Goal: Task Accomplishment & Management: Manage account settings

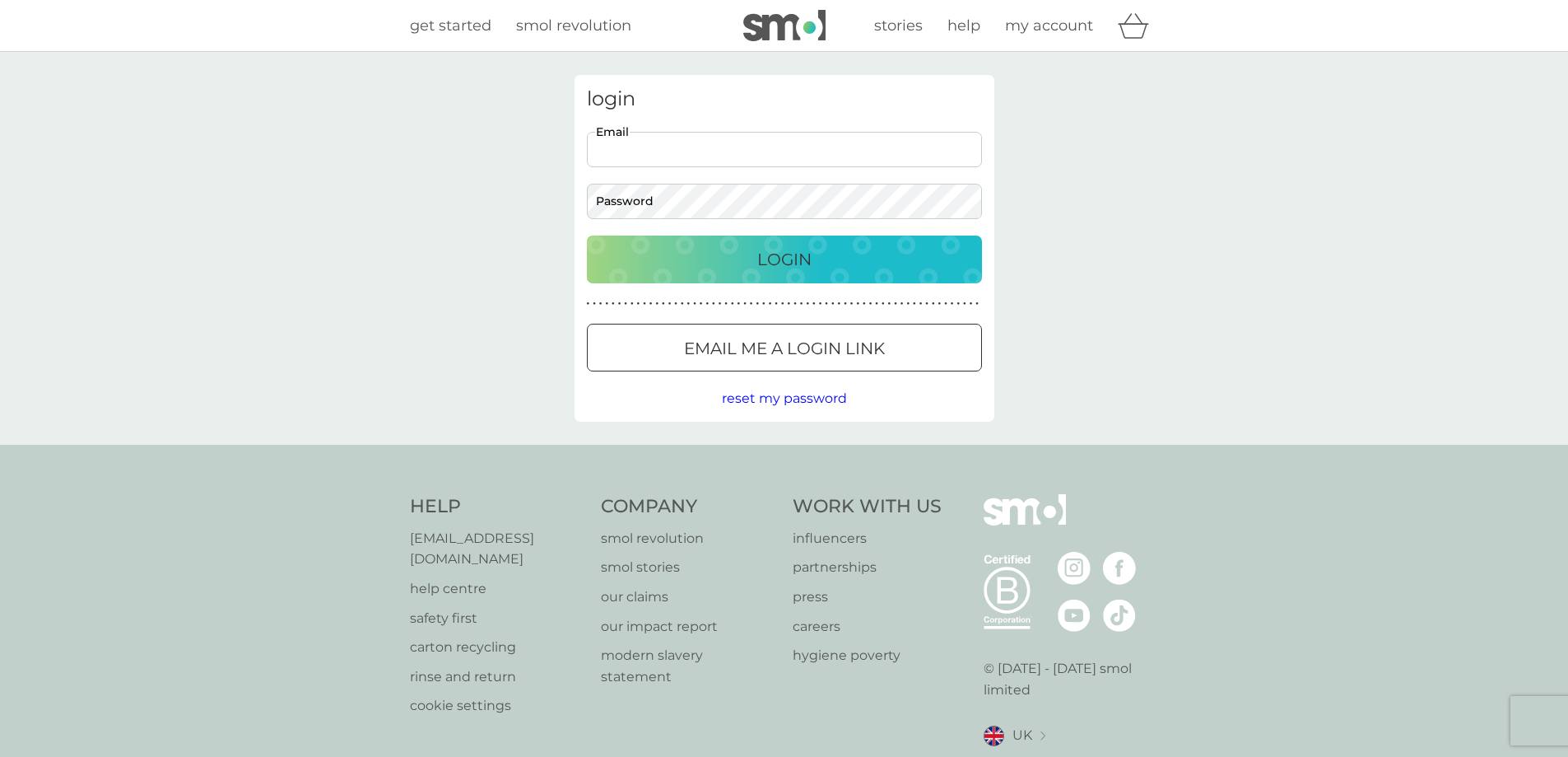
click at [676, 159] on input "Email" at bounding box center [784, 149] width 395 height 35
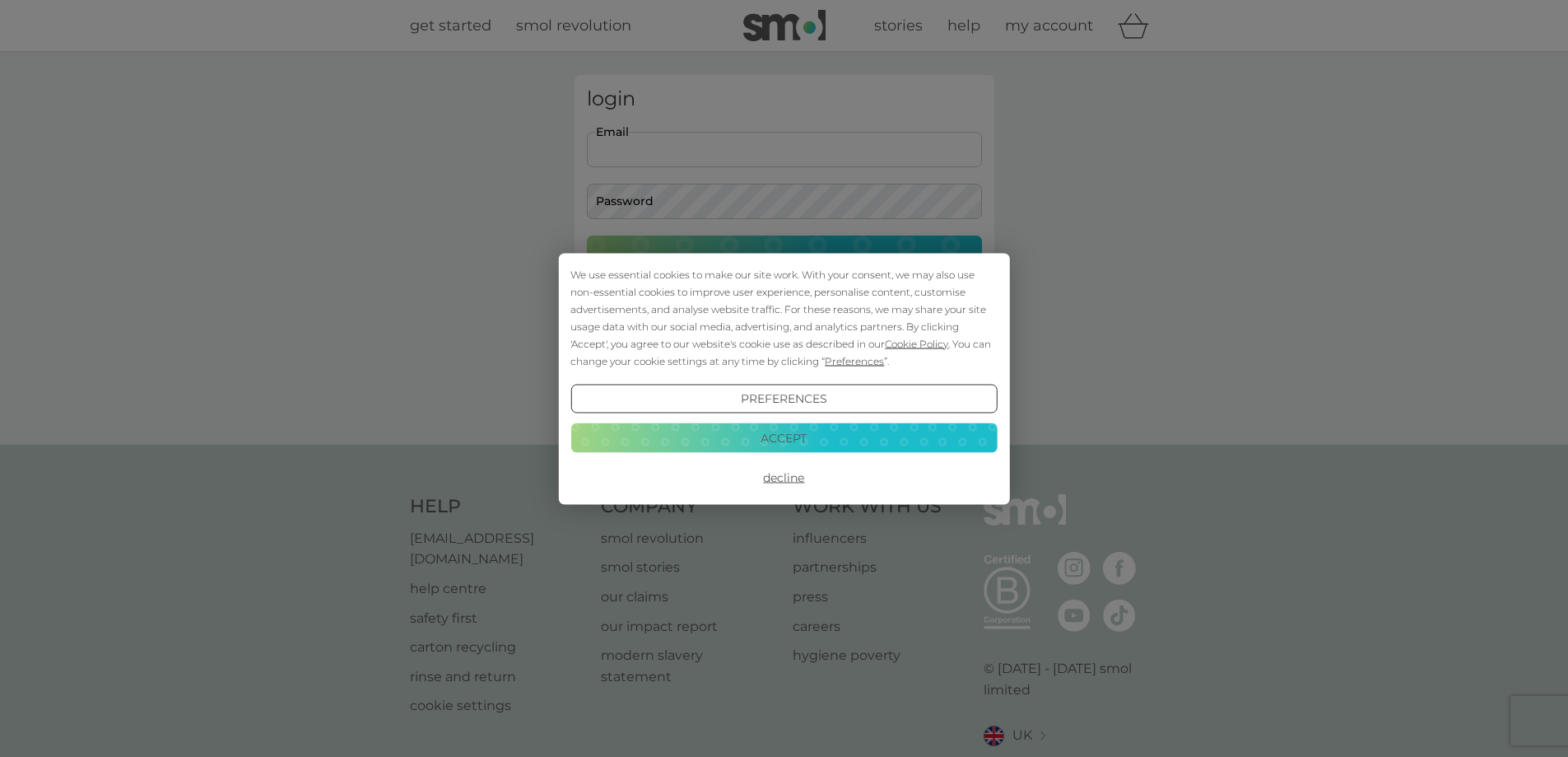
type input "[PERSON_NAME][EMAIL_ADDRESS][PERSON_NAME][DOMAIN_NAME]"
click at [788, 475] on button "Decline" at bounding box center [783, 477] width 426 height 29
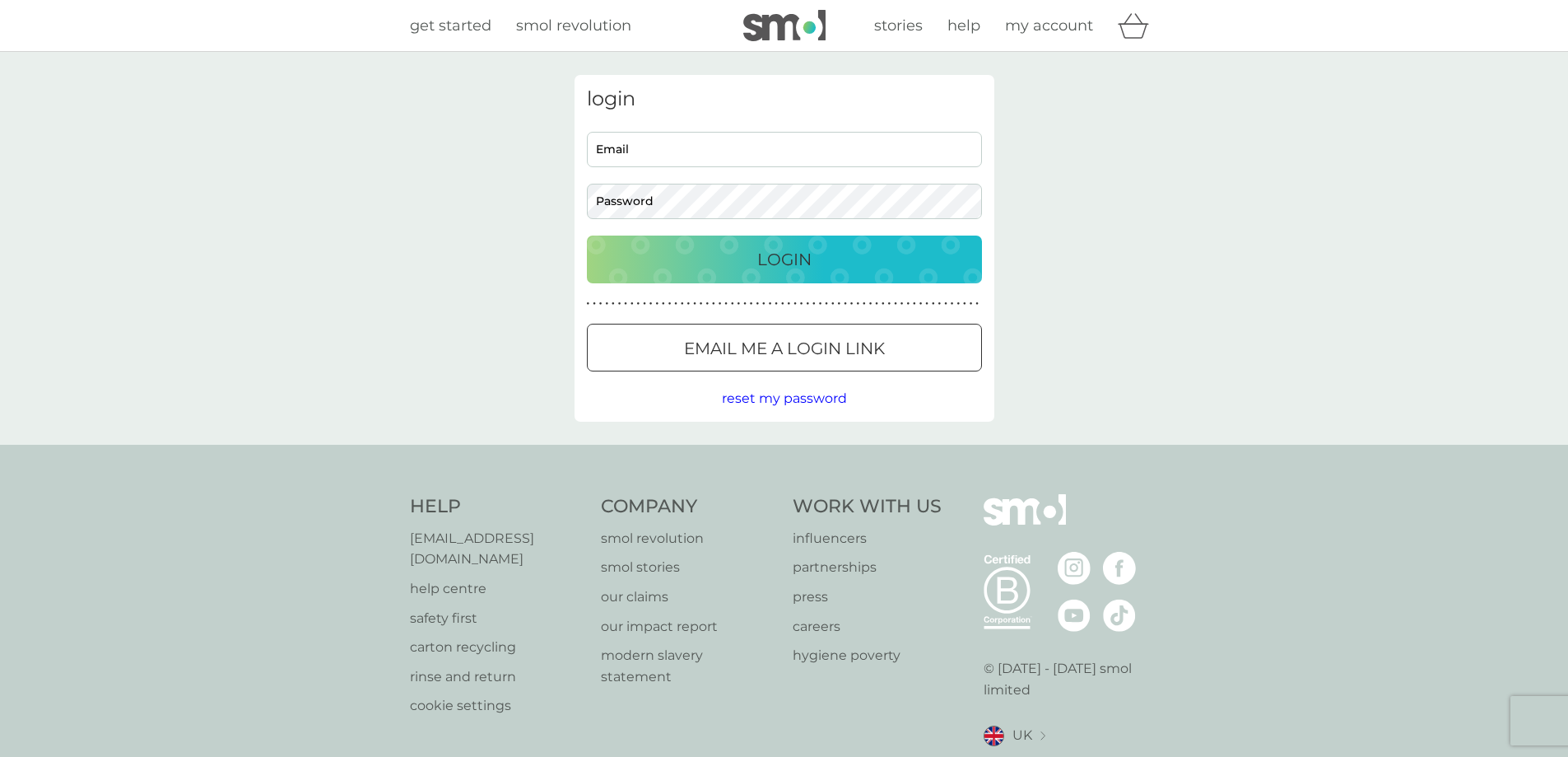
click at [612, 149] on input "Email" at bounding box center [784, 149] width 395 height 35
paste input "Cargo Details: 1 Pallet // 1131 KG Gross Weight // 256 x 86 x 98 CM // 2.158"
type input "whipmawhopma@gmail.com"
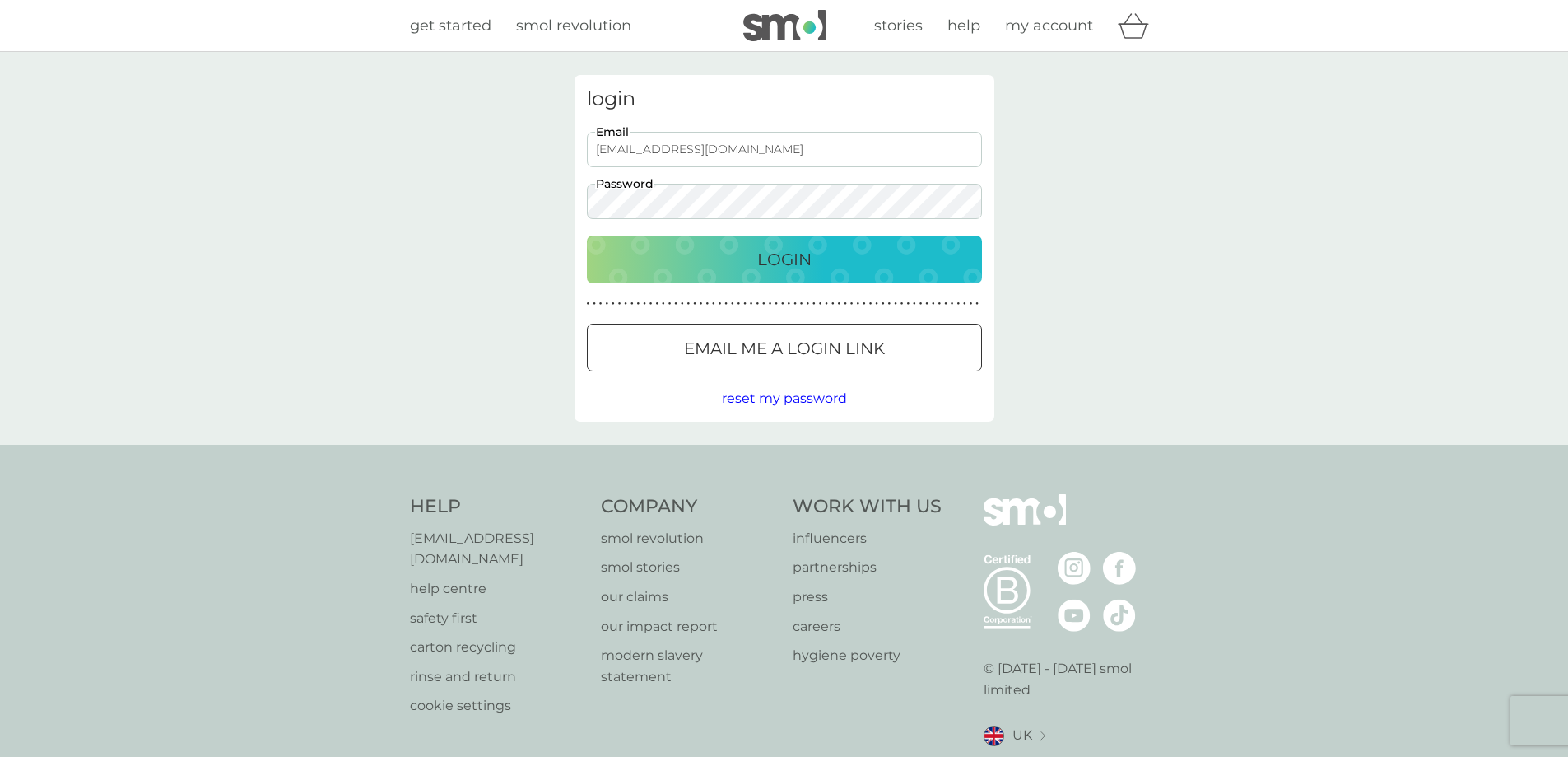
click at [752, 264] on div "Login" at bounding box center [784, 260] width 362 height 27
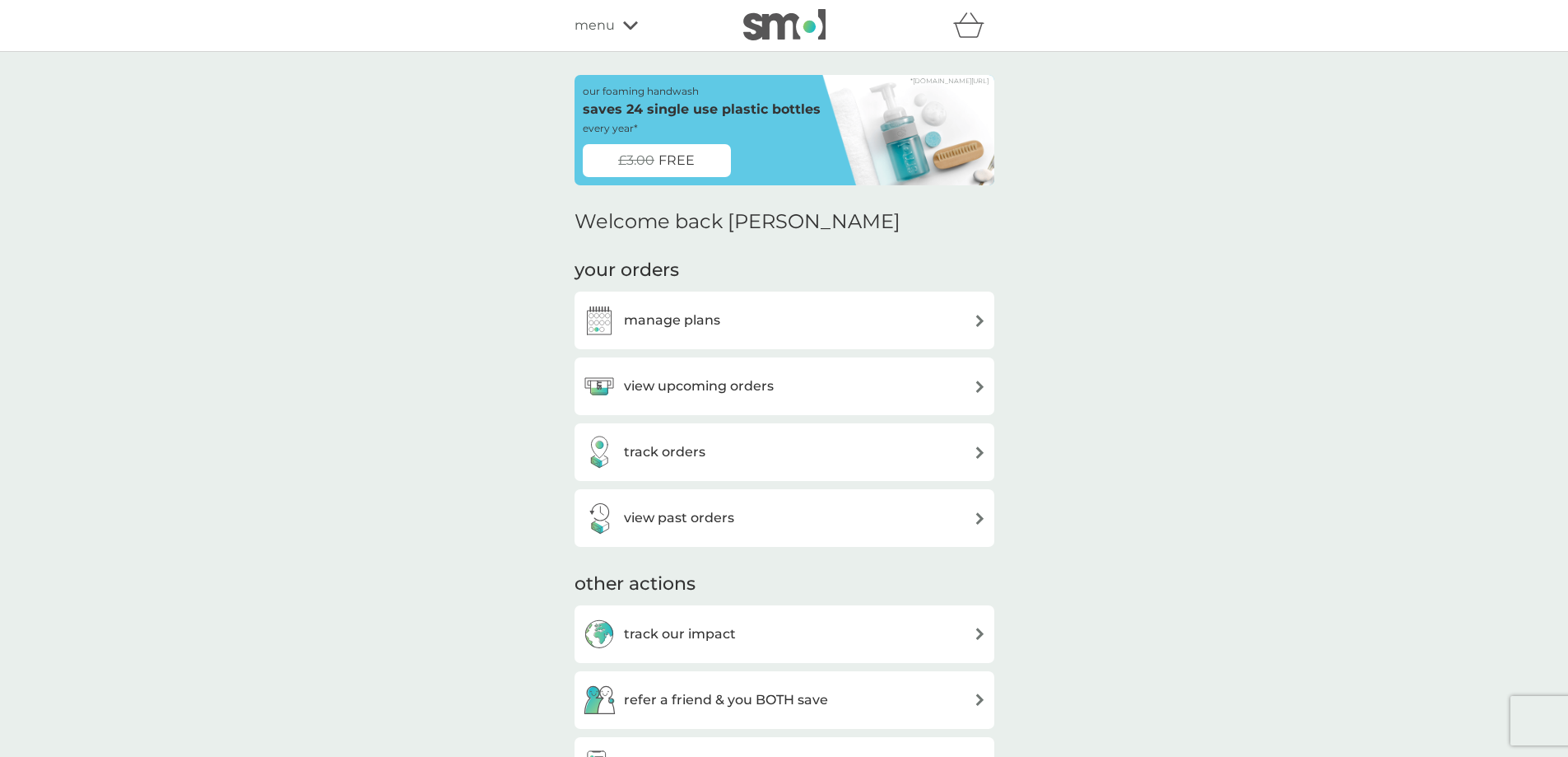
click at [704, 393] on h3 "view upcoming orders" at bounding box center [699, 386] width 150 height 22
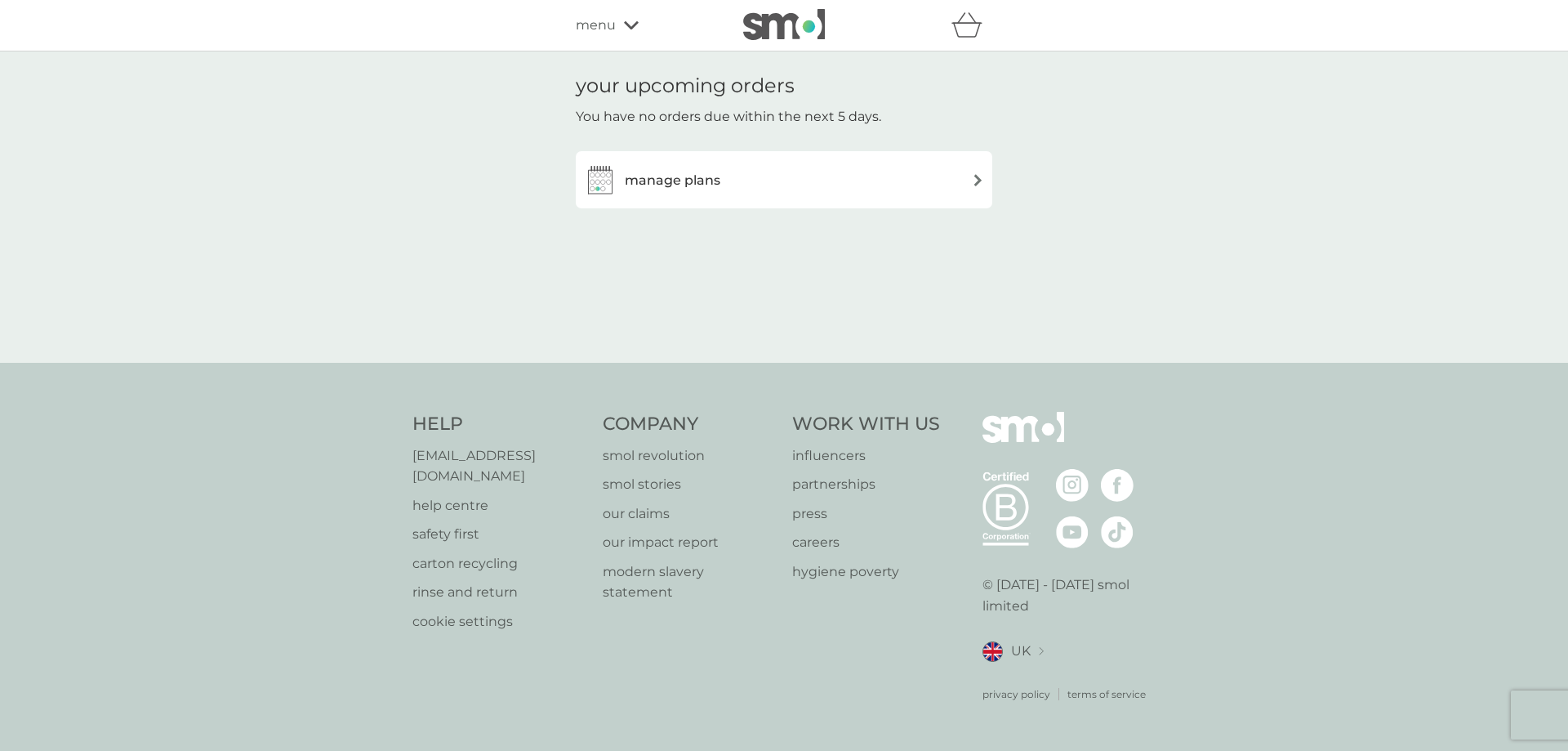
click at [665, 190] on h3 "manage plans" at bounding box center [673, 180] width 96 height 22
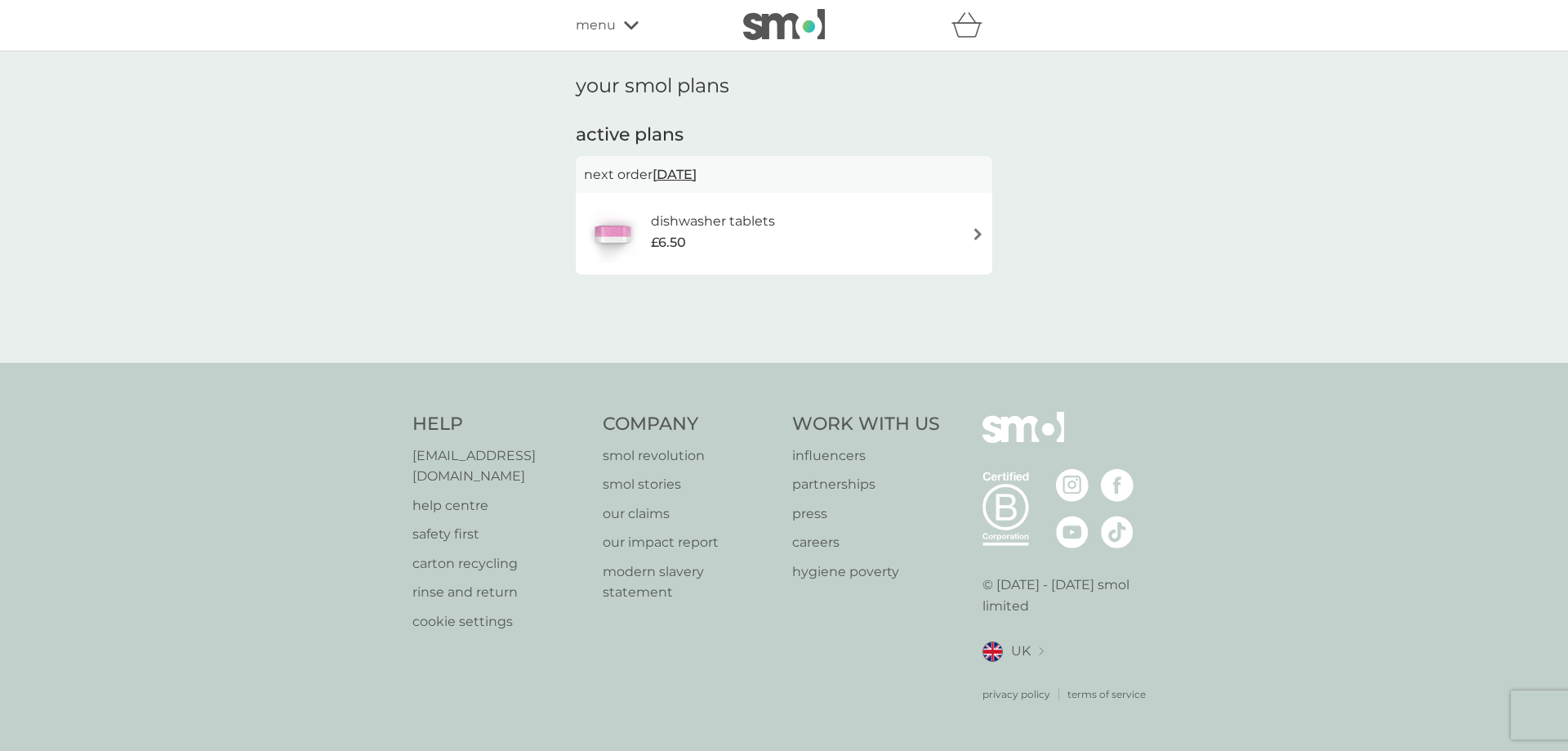
click at [765, 231] on h6 "dishwasher tablets" at bounding box center [713, 221] width 124 height 22
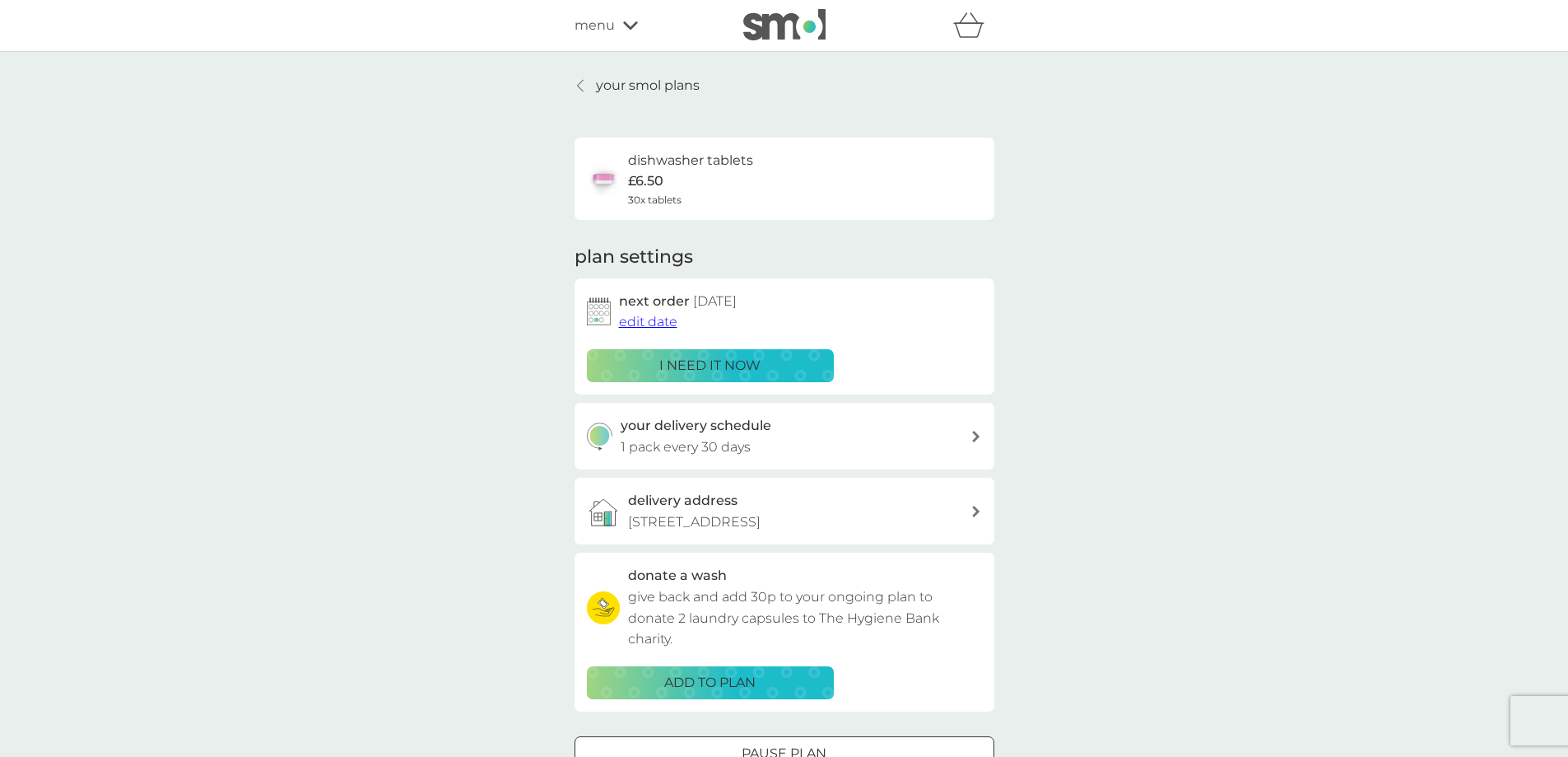
click at [1166, 291] on div "your smol plans dishwasher tablets £6.50 30x tablets plan settings next order 7…" at bounding box center [784, 444] width 1568 height 785
click at [588, 83] on link "your smol plans" at bounding box center [637, 85] width 125 height 22
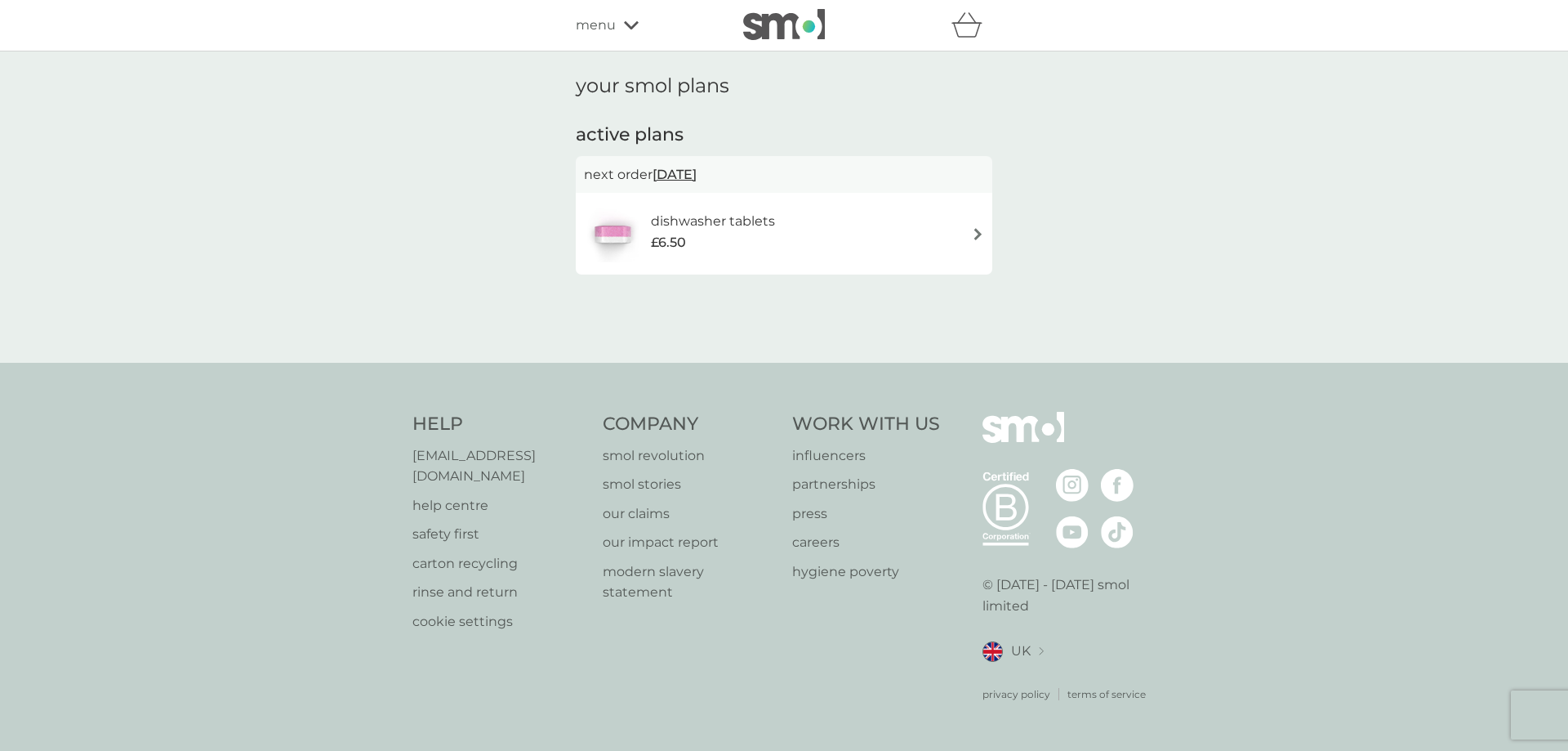
click at [583, 82] on h1 "your smol plans" at bounding box center [784, 86] width 416 height 23
click at [622, 23] on div "menu" at bounding box center [645, 25] width 139 height 22
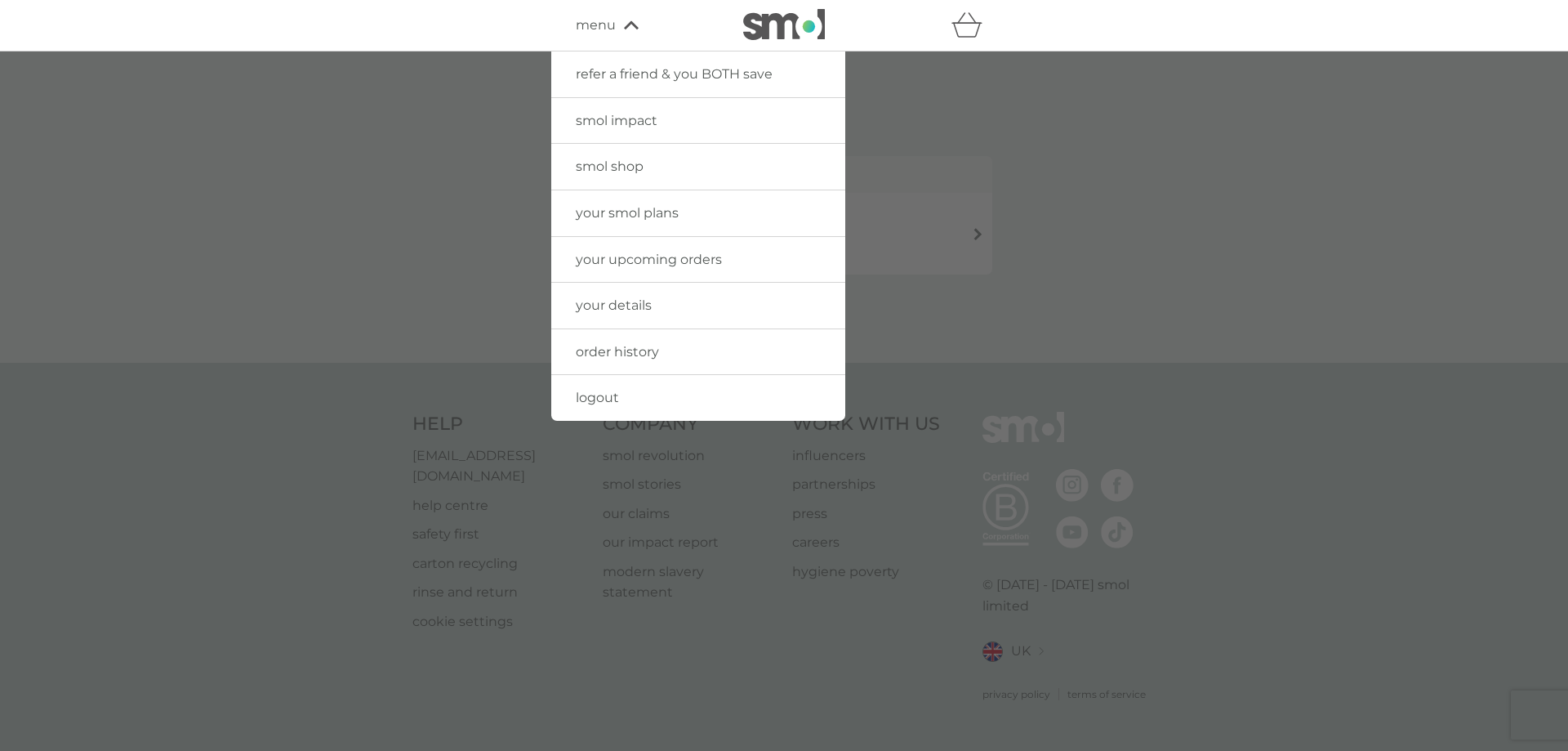
click at [520, 166] on div at bounding box center [784, 427] width 1568 height 751
